Goal: Register for event/course

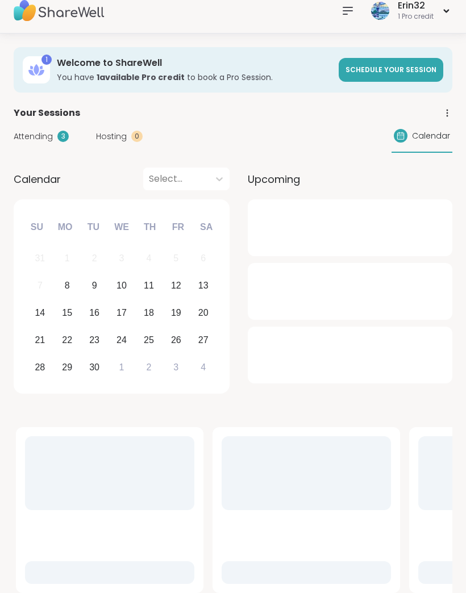
scroll to position [12, 0]
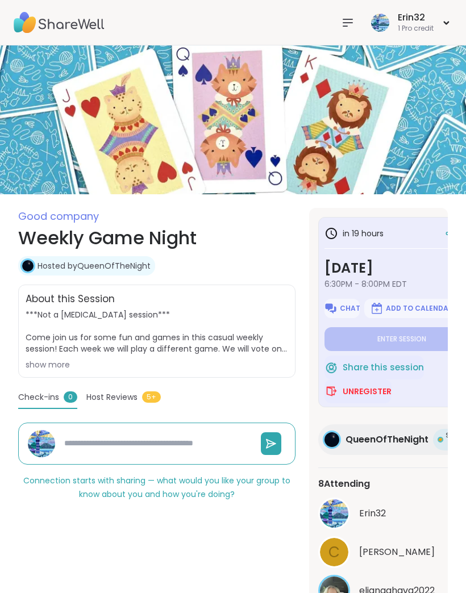
scroll to position [3, 0]
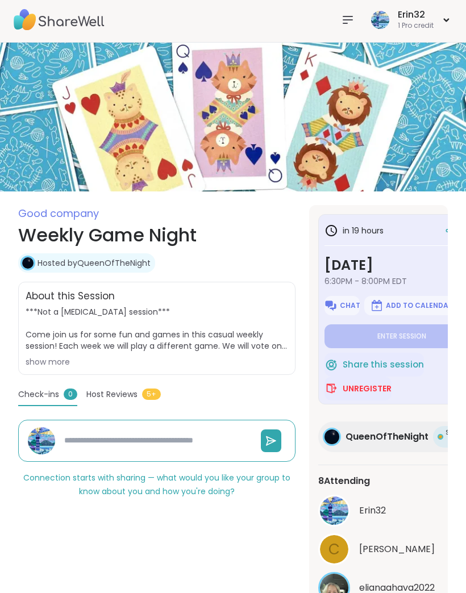
type textarea "*"
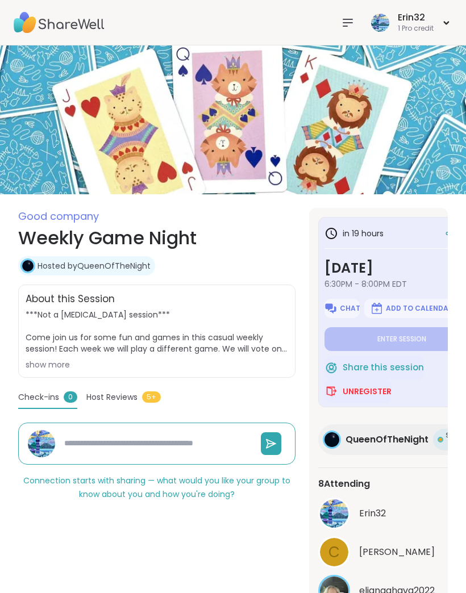
click at [341, 28] on icon at bounding box center [348, 23] width 14 height 14
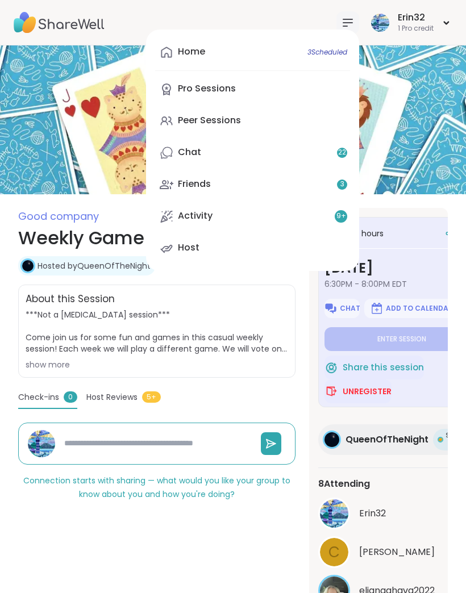
click at [288, 57] on link "Home 3 Scheduled" at bounding box center [252, 52] width 195 height 27
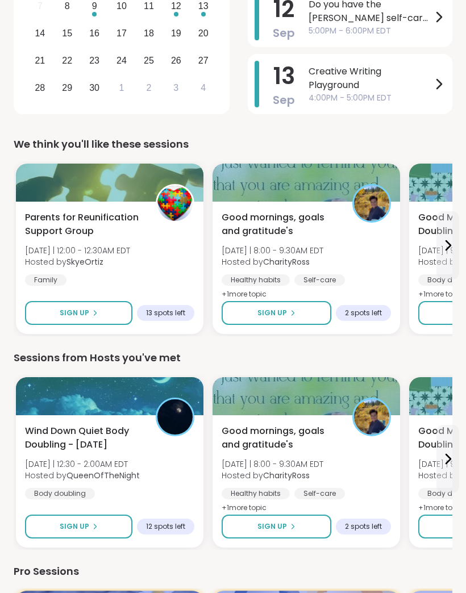
scroll to position [292, 0]
click at [292, 322] on button "Sign Up" at bounding box center [277, 313] width 110 height 24
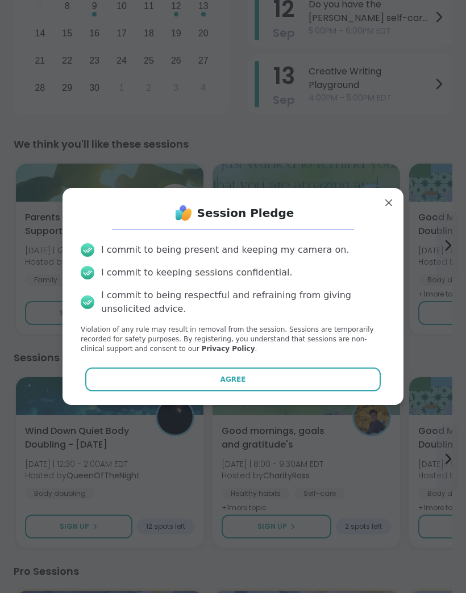
click at [330, 392] on button "Agree" at bounding box center [233, 380] width 296 height 24
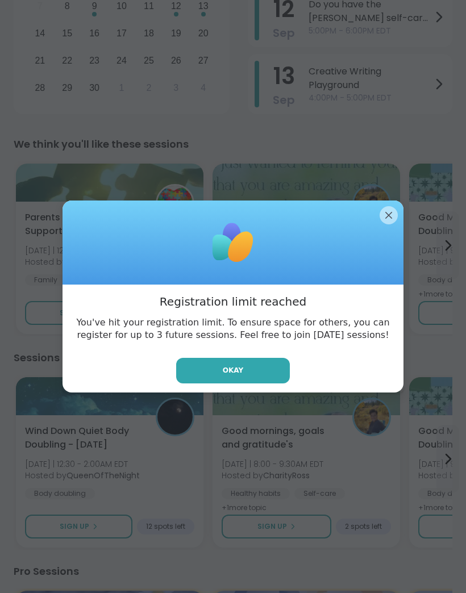
click at [401, 240] on div at bounding box center [233, 243] width 341 height 84
click at [381, 248] on div at bounding box center [233, 243] width 341 height 84
click at [380, 248] on div at bounding box center [233, 243] width 341 height 84
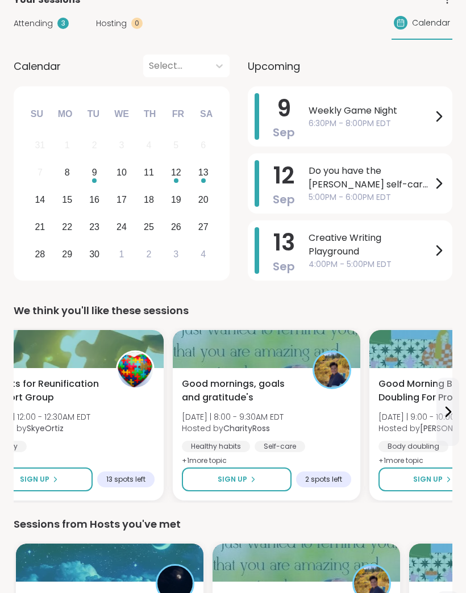
scroll to position [124, 0]
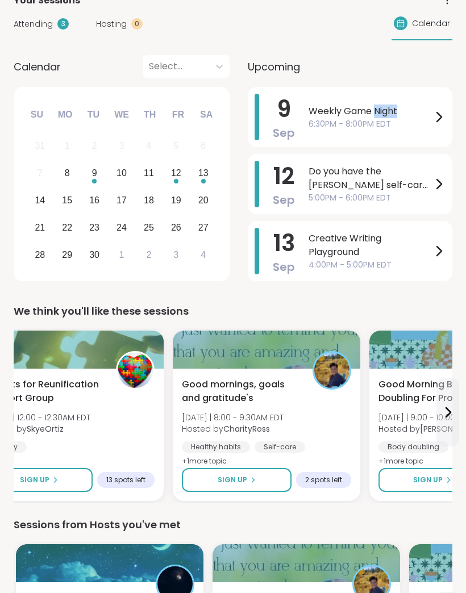
click at [421, 110] on span "Weekly Game Night" at bounding box center [370, 112] width 123 height 14
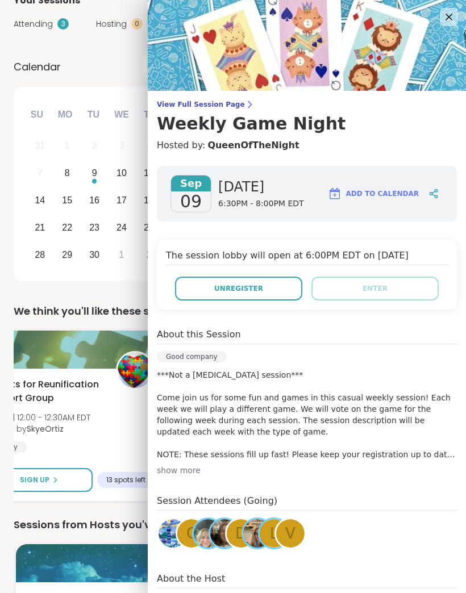
click at [272, 293] on button "Unregister" at bounding box center [238, 289] width 127 height 24
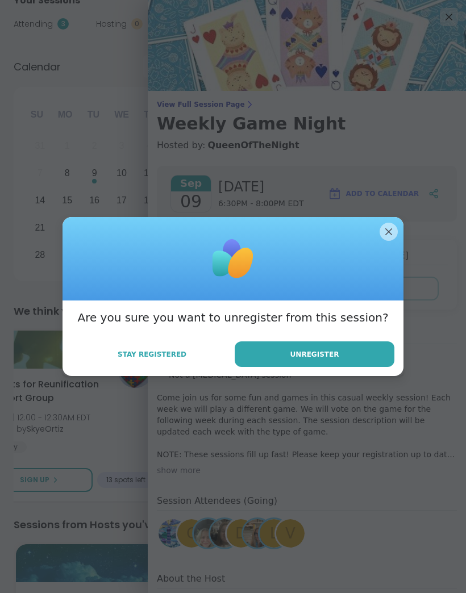
click at [339, 367] on button "Unregister" at bounding box center [315, 355] width 160 height 26
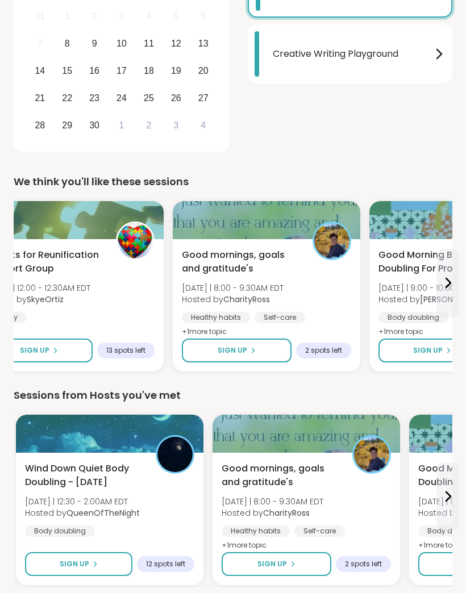
scroll to position [263, 0]
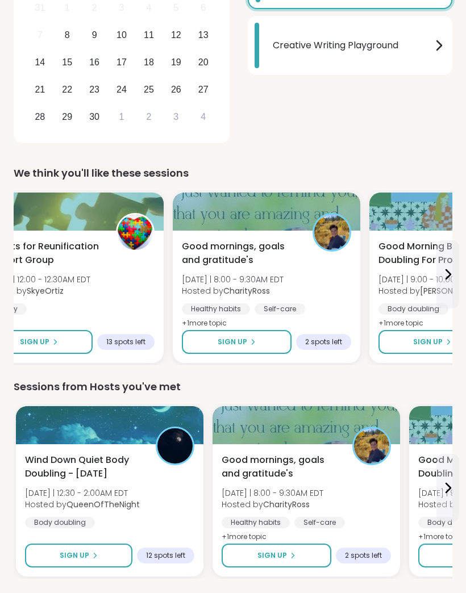
click at [274, 345] on button "Sign Up" at bounding box center [237, 342] width 110 height 24
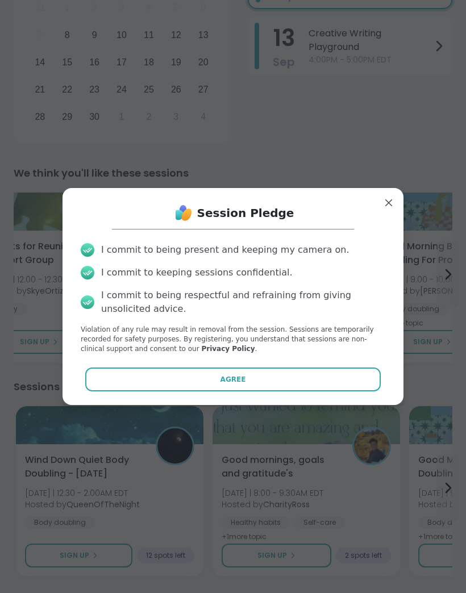
click at [317, 392] on button "Agree" at bounding box center [233, 380] width 296 height 24
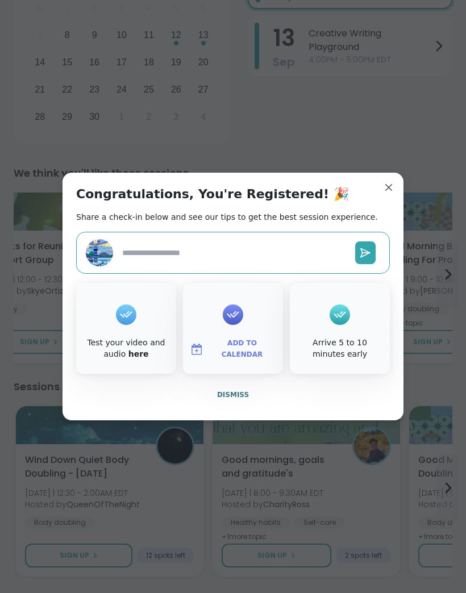
type textarea "*"
